Goal: Task Accomplishment & Management: Complete application form

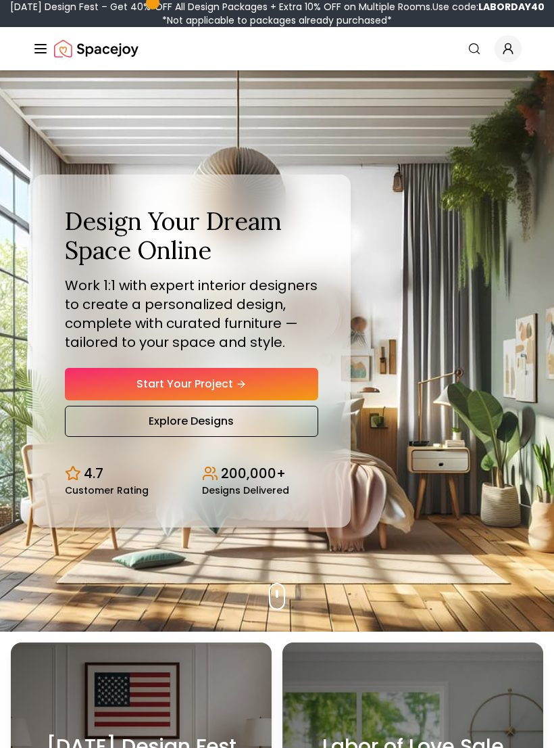
click at [280, 390] on link "Start Your Project" at bounding box center [192, 384] width 254 height 32
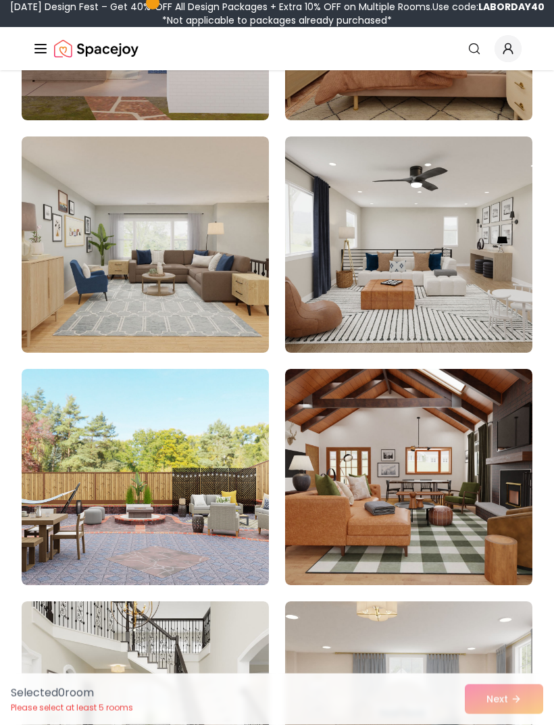
scroll to position [1737, 0]
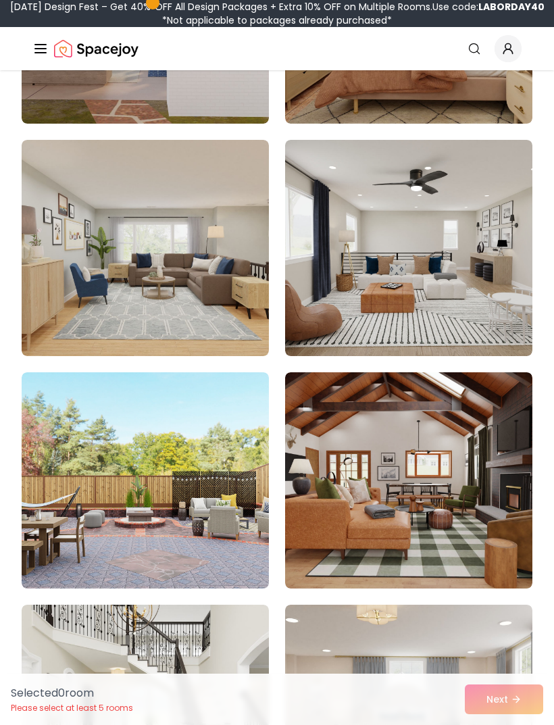
click at [485, 305] on img at bounding box center [408, 248] width 247 height 216
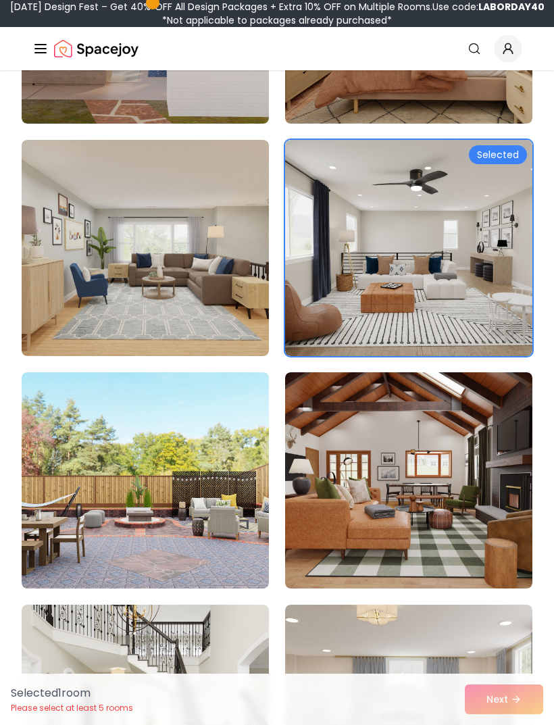
click at [508, 725] on div "Selected 1 room Please select at least 5 rooms Next" at bounding box center [277, 699] width 554 height 51
click at [507, 725] on div "Selected 1 room Please select at least 5 rooms Next" at bounding box center [277, 699] width 554 height 51
click at [500, 725] on div "Selected 1 room Please select at least 5 rooms Next" at bounding box center [277, 699] width 554 height 51
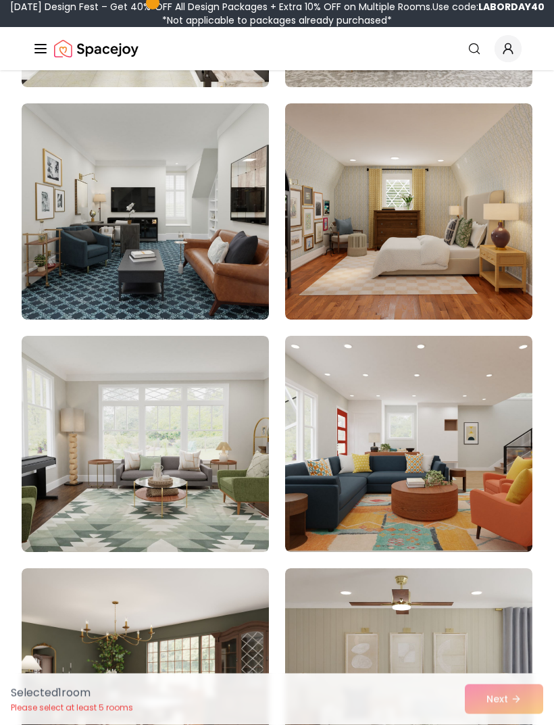
scroll to position [2471, 0]
click at [460, 254] on img at bounding box center [408, 211] width 247 height 216
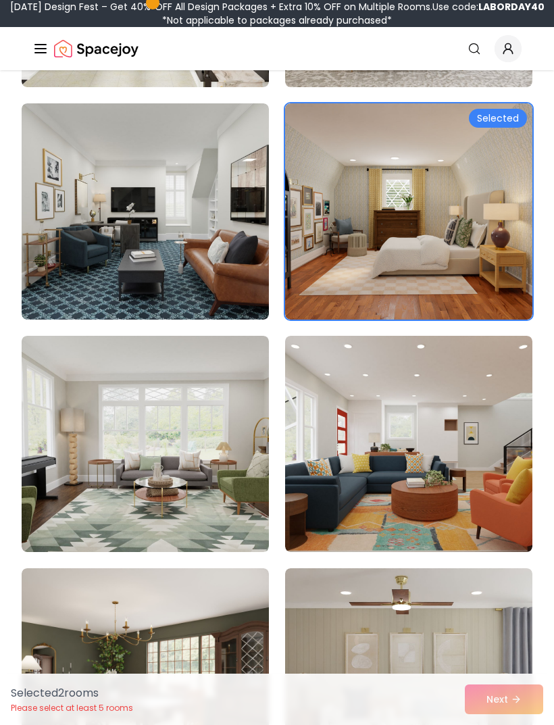
click at [509, 128] on img at bounding box center [408, 211] width 247 height 216
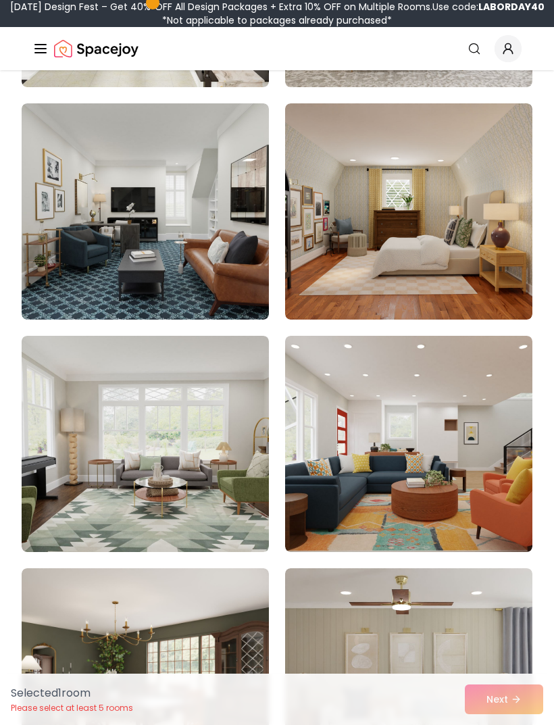
click at [479, 261] on img at bounding box center [408, 211] width 247 height 216
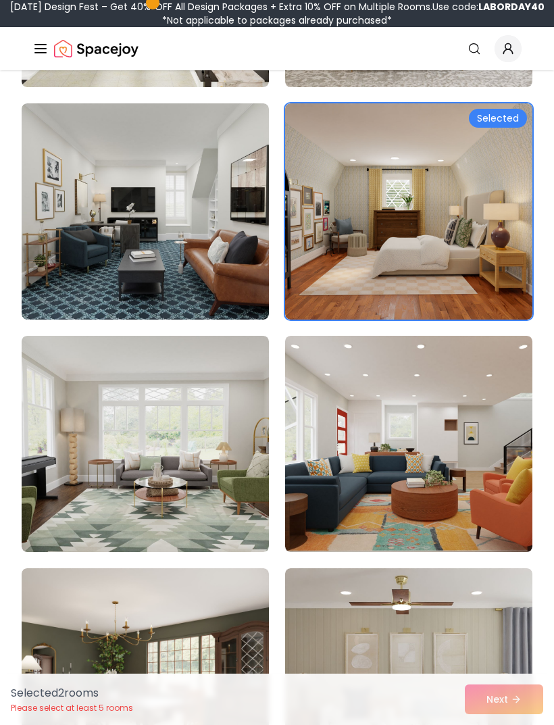
click at [493, 272] on img at bounding box center [408, 211] width 247 height 216
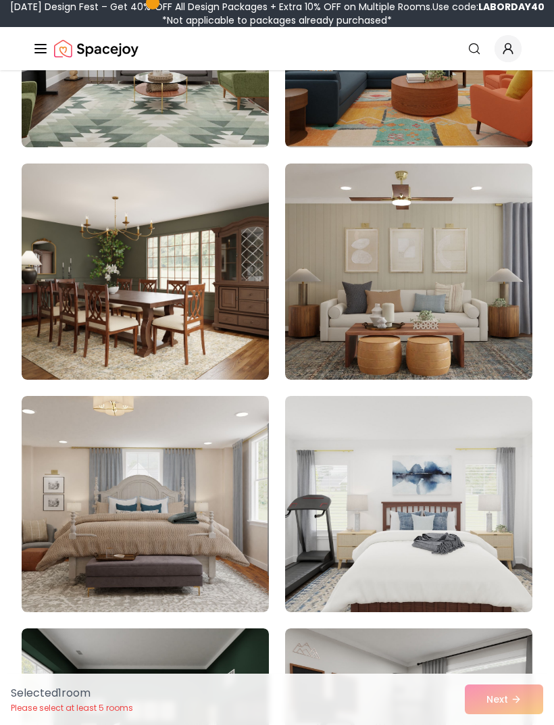
scroll to position [2874, 0]
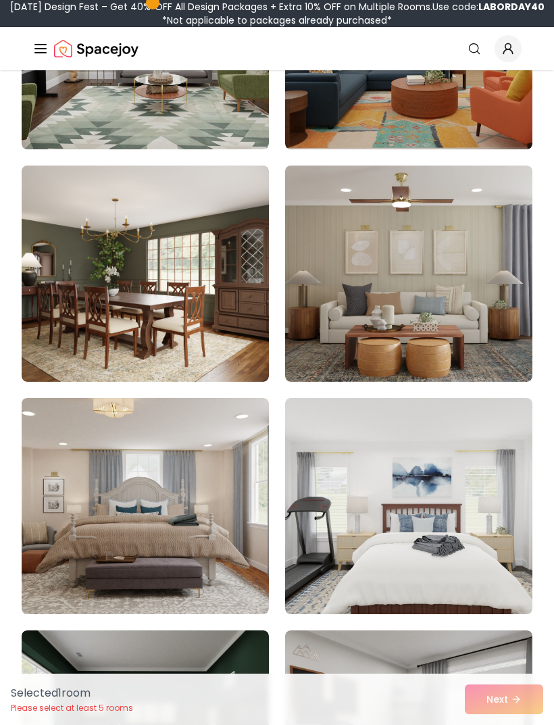
click at [491, 315] on img at bounding box center [408, 274] width 247 height 216
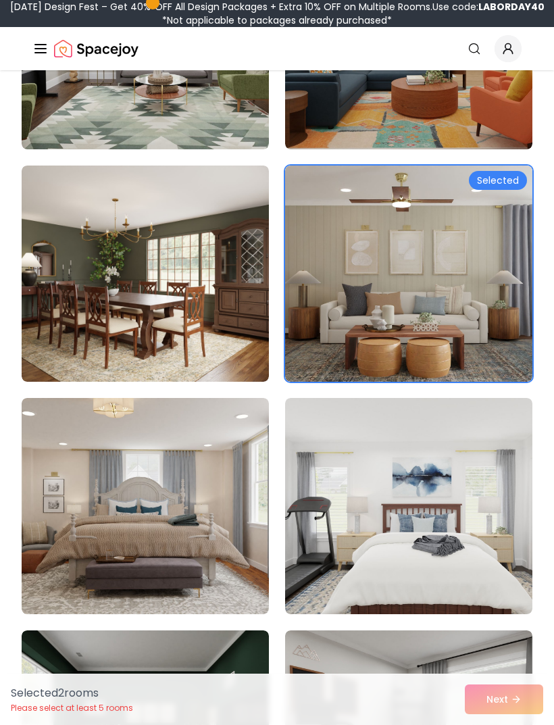
click at [508, 725] on div "Selected 2 room s Please select at least 5 rooms Next" at bounding box center [277, 699] width 554 height 51
click at [445, 544] on img at bounding box center [408, 506] width 247 height 216
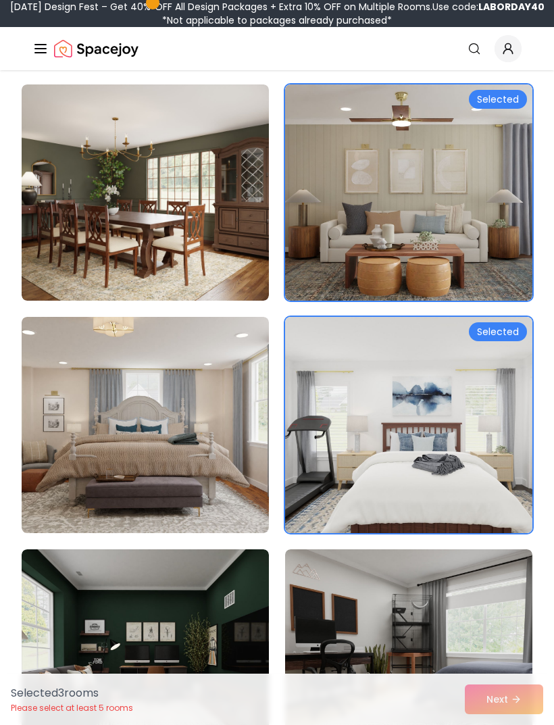
scroll to position [3006, 0]
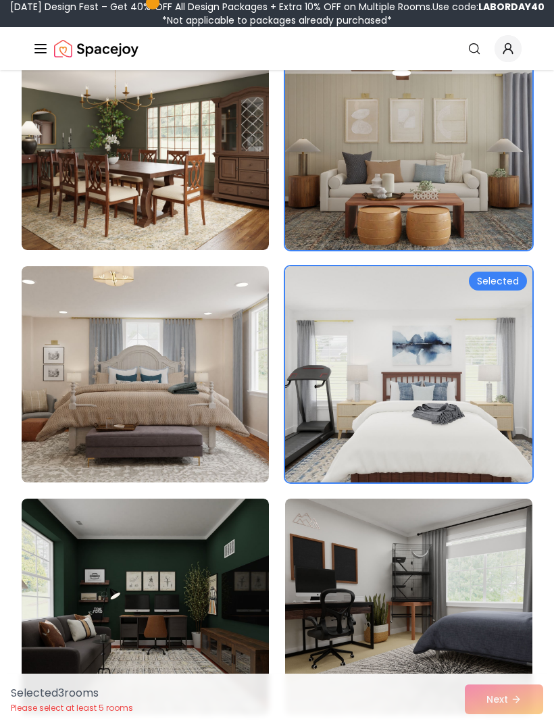
click at [345, 619] on img at bounding box center [408, 607] width 247 height 216
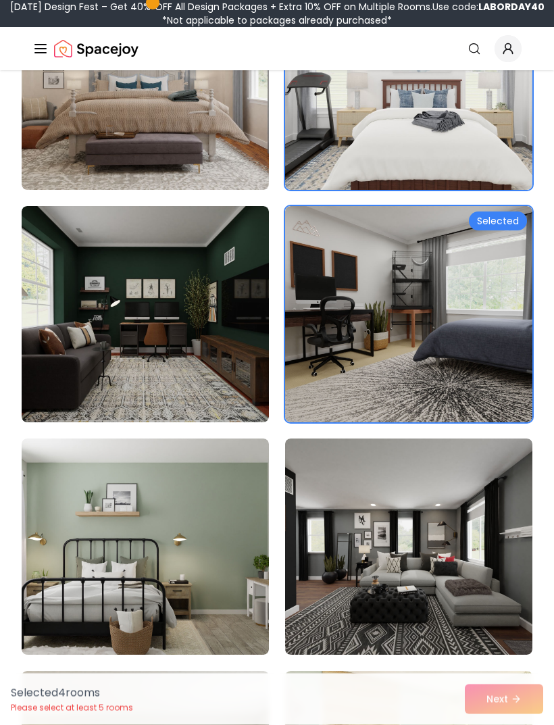
scroll to position [3376, 0]
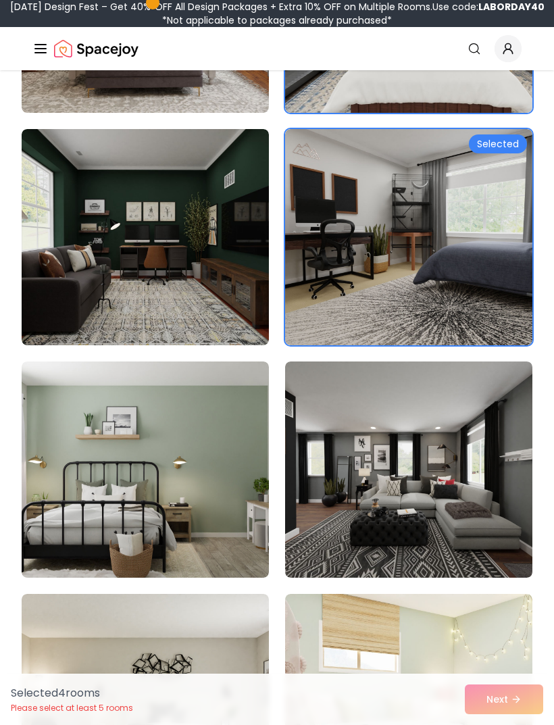
click at [212, 568] on img at bounding box center [145, 470] width 247 height 216
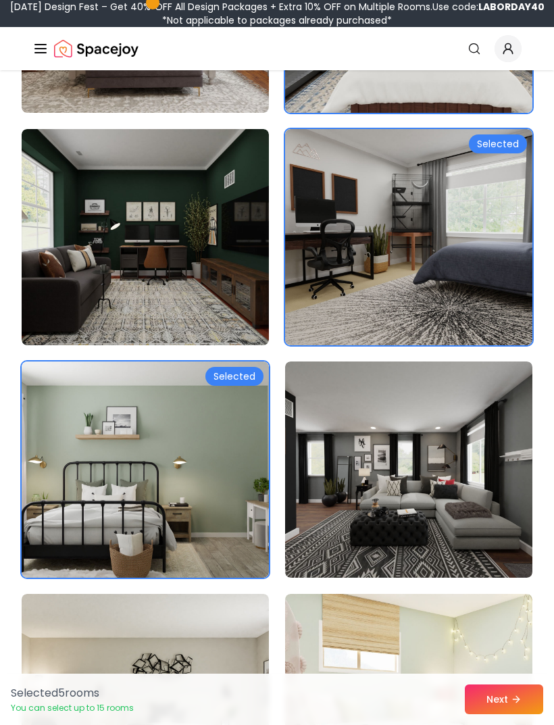
click at [215, 668] on img at bounding box center [145, 702] width 247 height 216
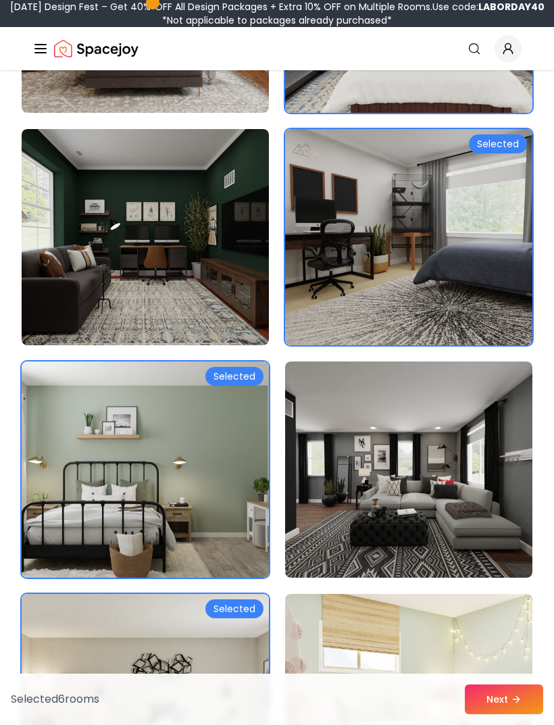
click at [337, 651] on img at bounding box center [408, 702] width 247 height 216
click at [502, 715] on button "Next" at bounding box center [504, 700] width 78 height 30
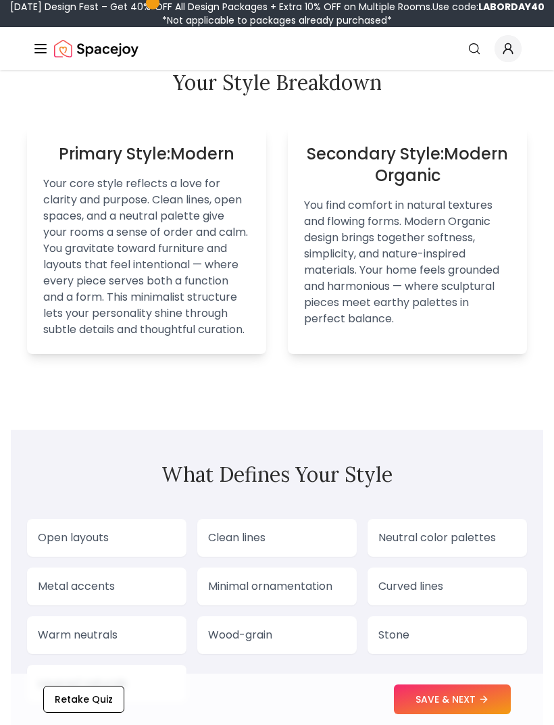
scroll to position [1132, 0]
